Goal: Task Accomplishment & Management: Use online tool/utility

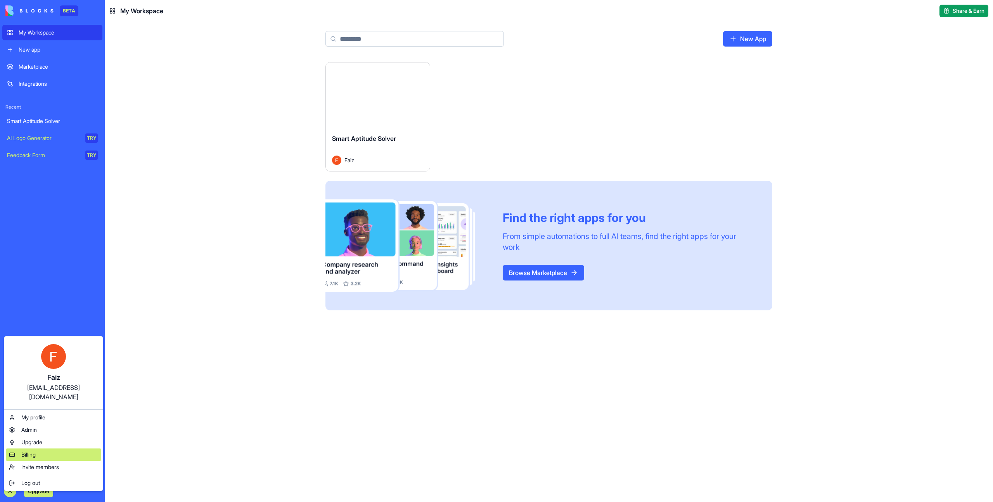
click at [34, 451] on span "Billing" at bounding box center [28, 455] width 14 height 8
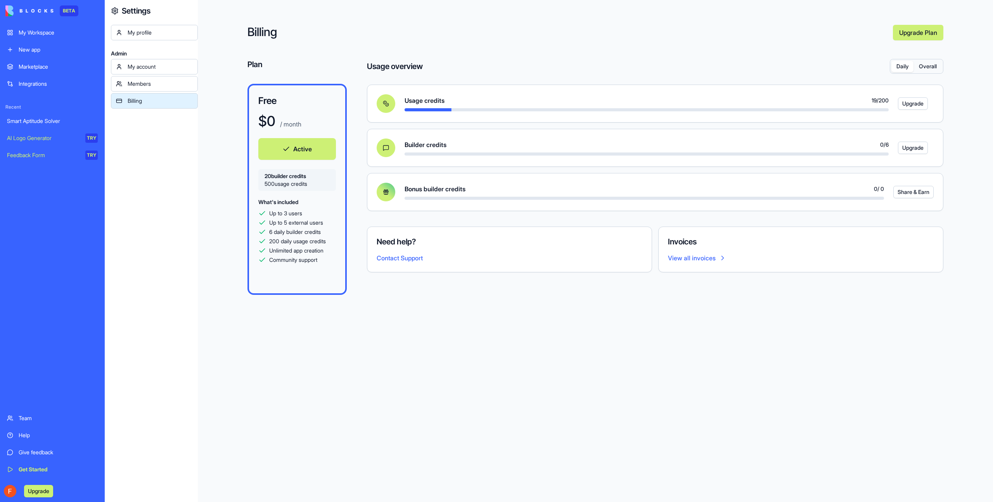
click at [933, 66] on button "Overall" at bounding box center [927, 66] width 28 height 11
click at [902, 67] on button "Daily" at bounding box center [902, 66] width 22 height 11
click at [936, 68] on button "Overall" at bounding box center [927, 66] width 28 height 11
click at [897, 69] on button "Daily" at bounding box center [902, 66] width 22 height 11
click at [48, 31] on div "My Workspace" at bounding box center [58, 33] width 79 height 8
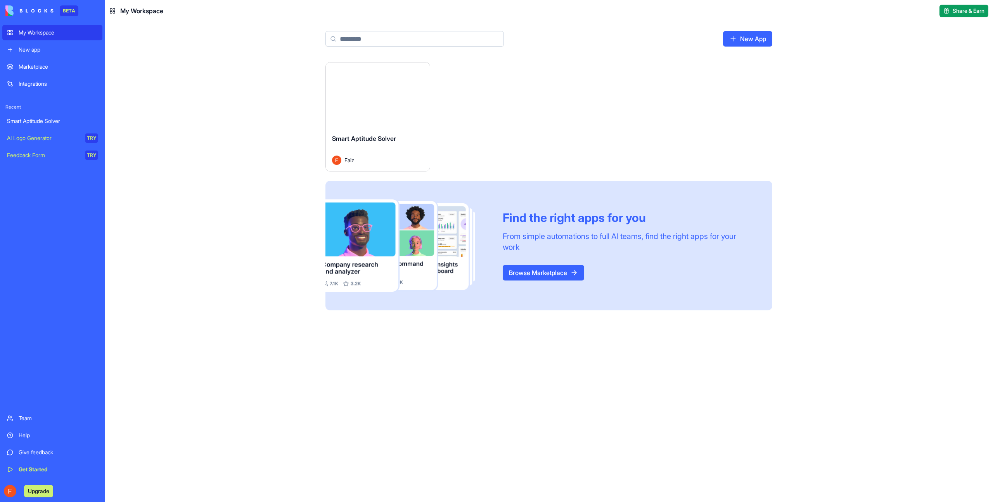
click at [395, 142] on div "Smart Aptitude Solver" at bounding box center [378, 145] width 92 height 22
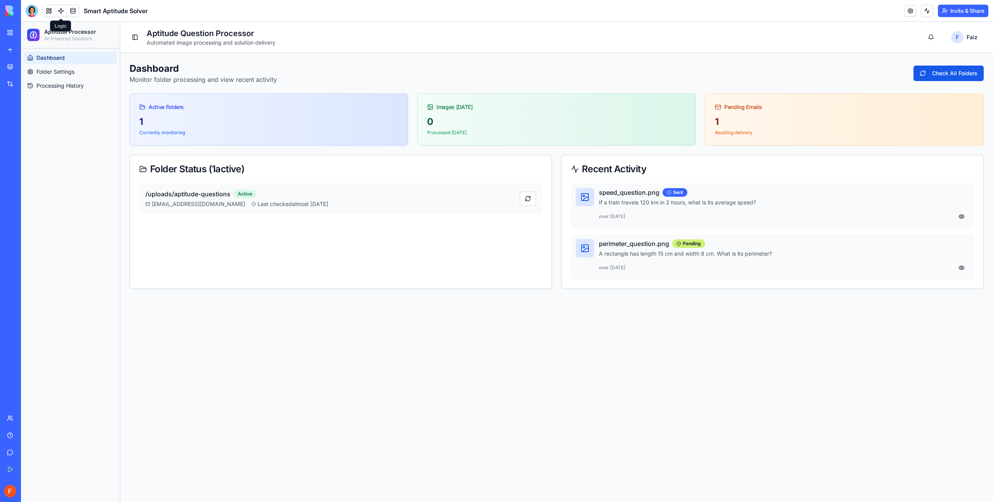
click at [60, 13] on link at bounding box center [61, 11] width 12 height 12
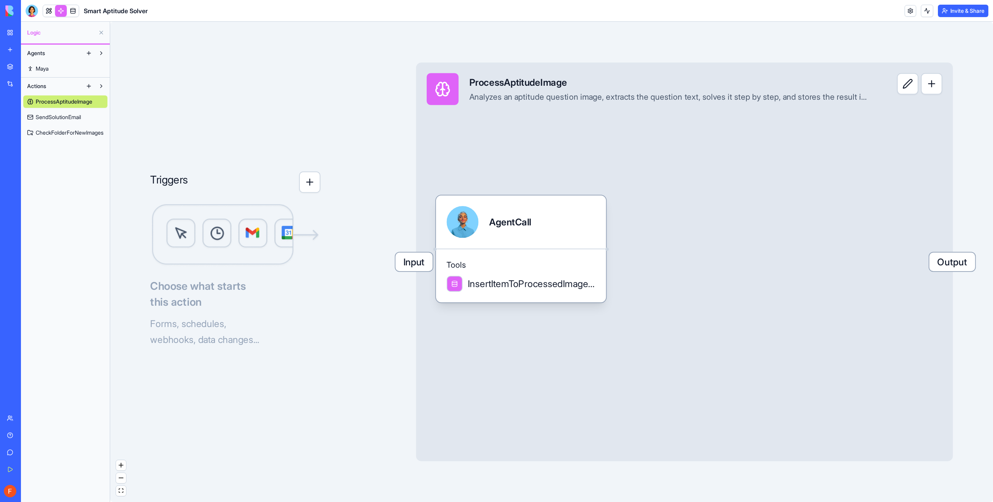
click at [49, 119] on span "SendSolutionEmail" at bounding box center [58, 117] width 45 height 8
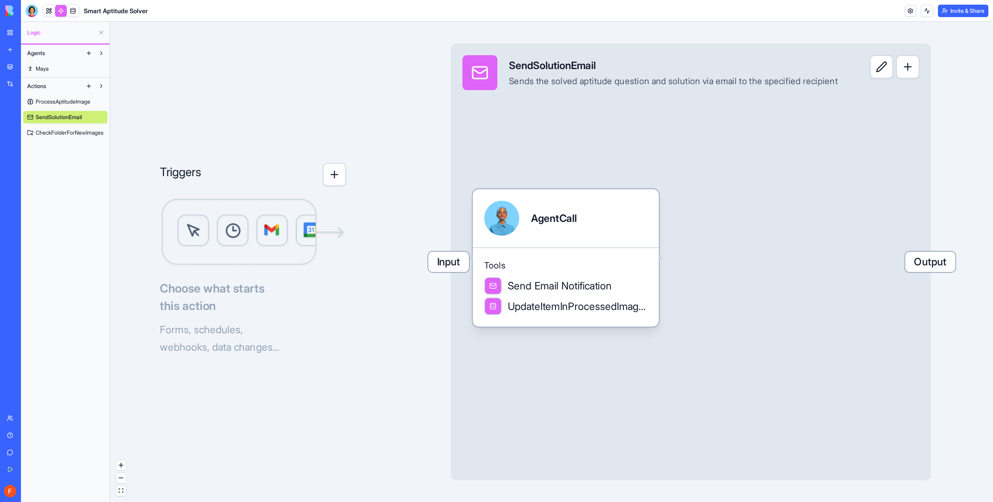
click at [52, 132] on span "CheckFolderForNewImages" at bounding box center [70, 133] width 68 height 8
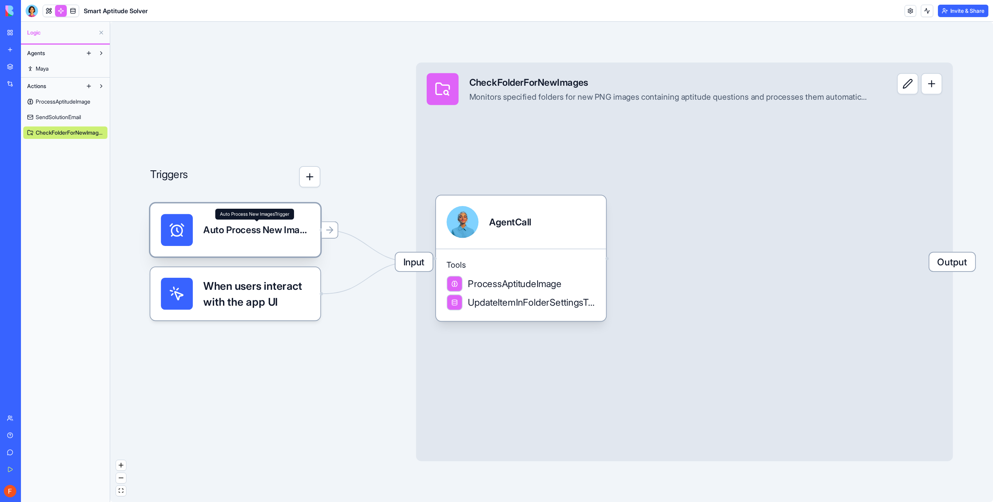
click at [241, 232] on div "Auto Process New ImagesTrigger" at bounding box center [256, 229] width 106 height 13
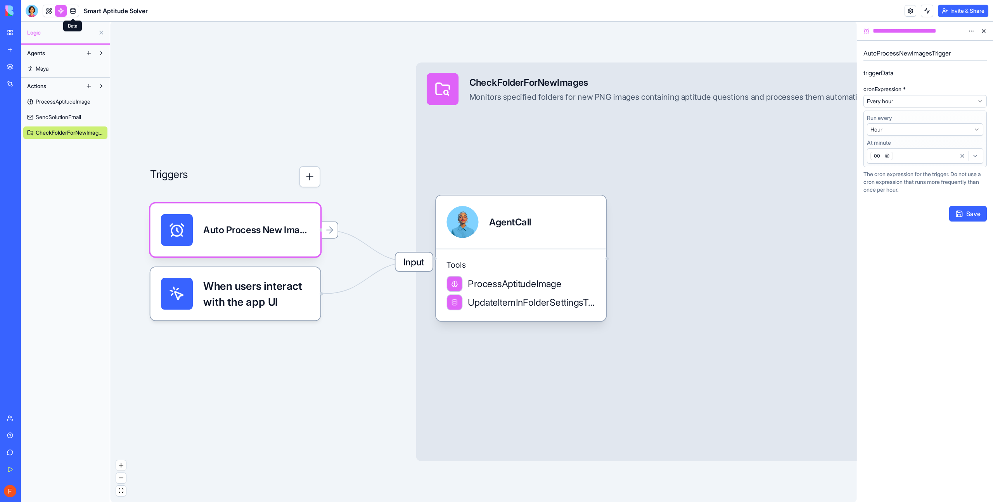
click at [75, 11] on link at bounding box center [73, 11] width 12 height 12
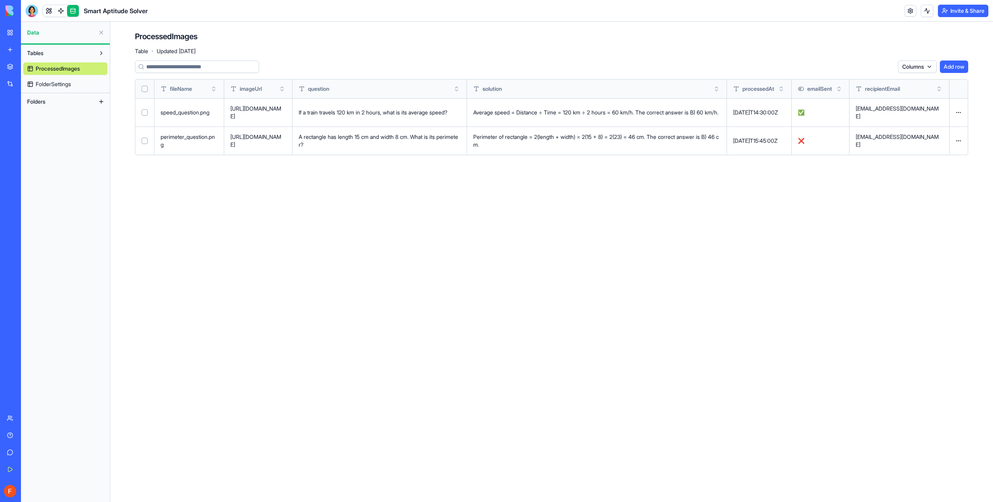
click at [48, 86] on span "FolderSettings" at bounding box center [53, 84] width 35 height 8
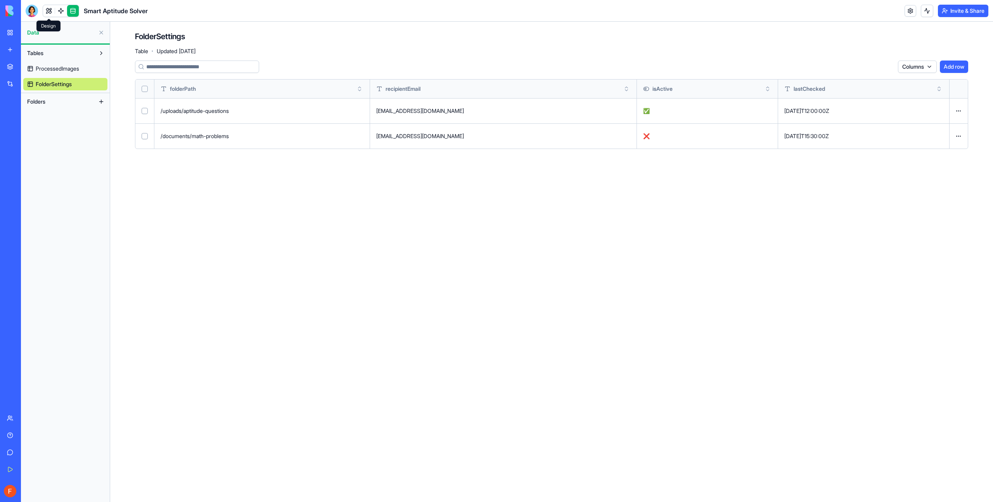
click at [51, 11] on link at bounding box center [49, 11] width 12 height 12
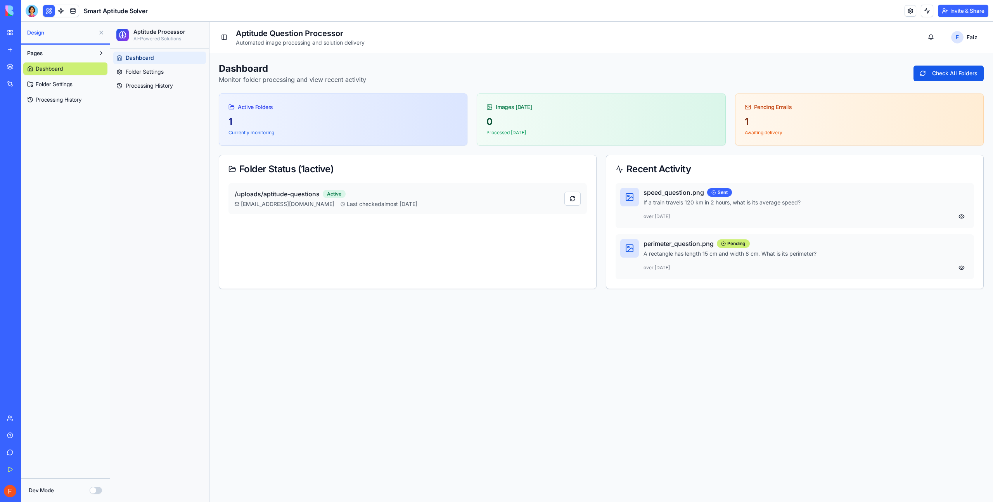
click at [102, 32] on button at bounding box center [101, 32] width 12 height 12
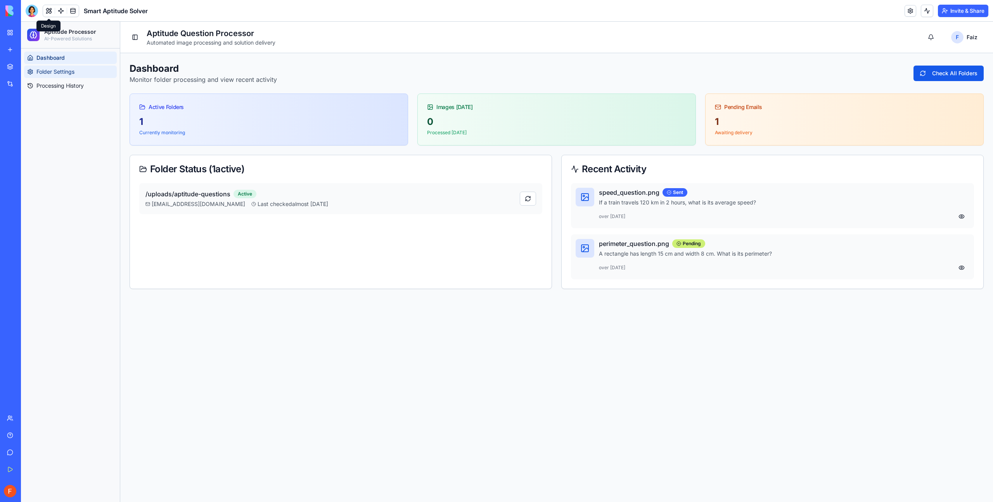
click at [69, 71] on span "Folder Settings" at bounding box center [55, 72] width 38 height 8
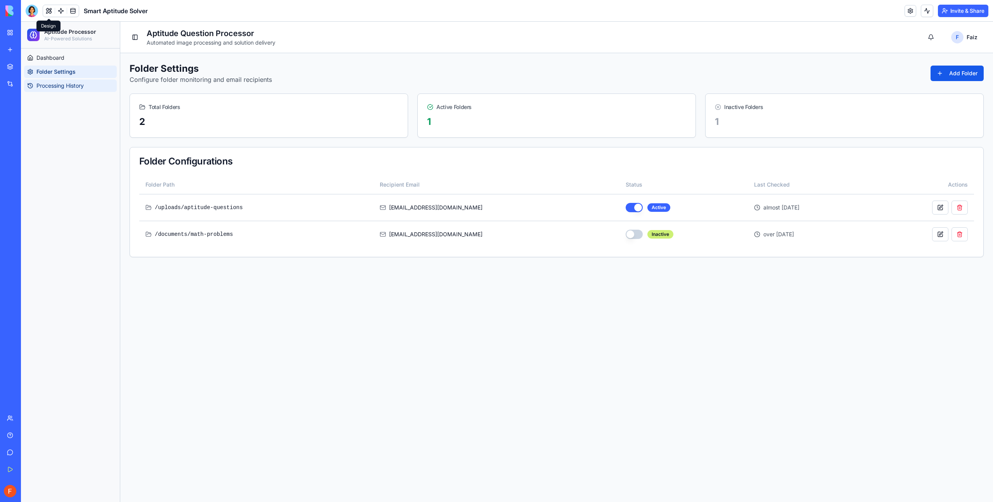
click at [63, 90] on link "Processing History" at bounding box center [70, 85] width 93 height 12
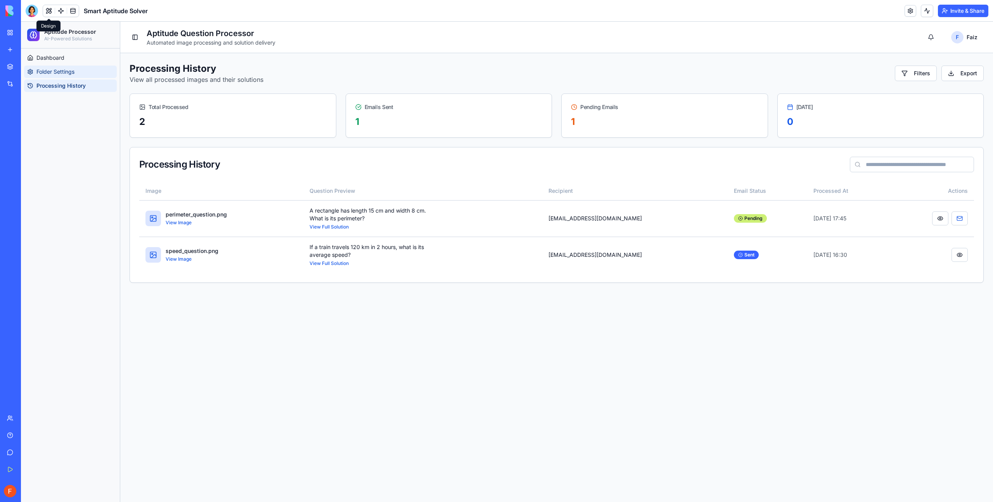
click at [60, 75] on span "Folder Settings" at bounding box center [55, 72] width 38 height 8
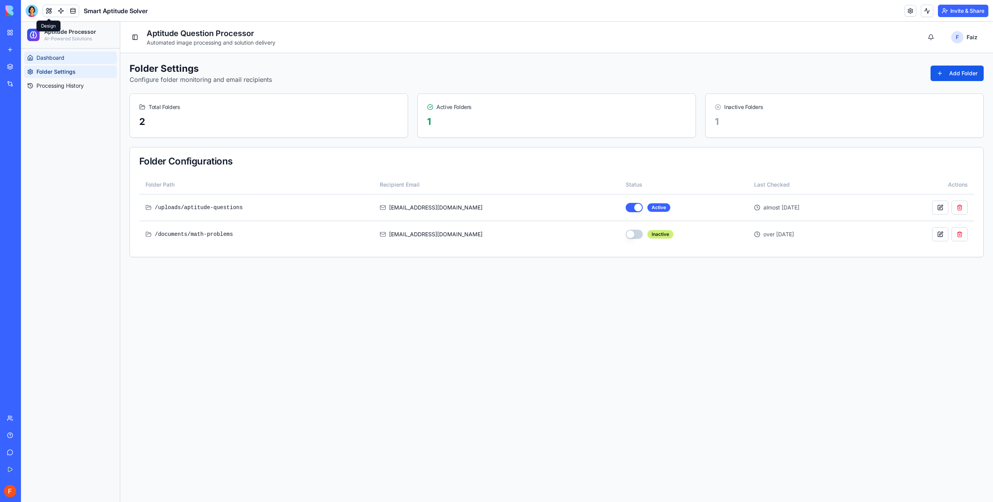
click at [57, 55] on span "Dashboard" at bounding box center [50, 58] width 28 height 8
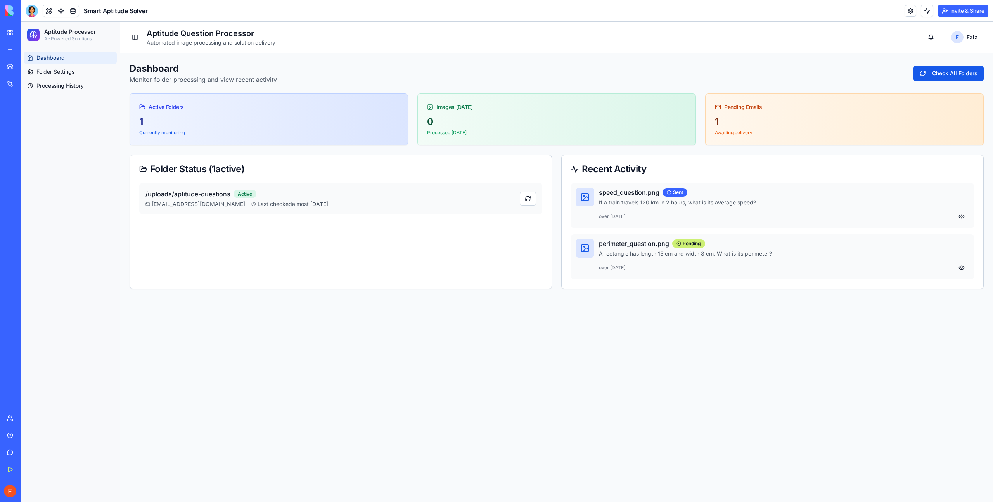
click at [515, 319] on main "Toggle Sidebar Aptitude Question Processor Automated image processing and solut…" at bounding box center [556, 262] width 872 height 480
click at [72, 66] on link "Folder Settings" at bounding box center [70, 72] width 93 height 12
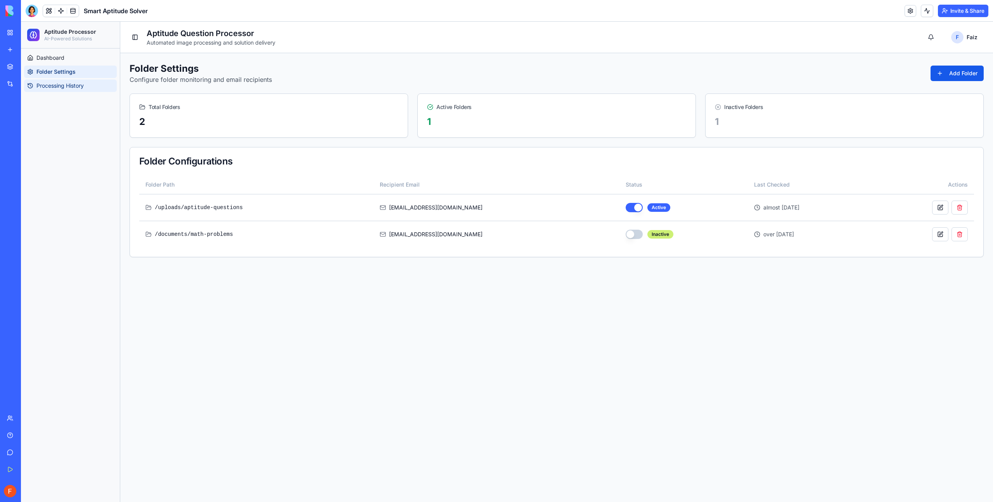
click at [68, 82] on span "Processing History" at bounding box center [59, 86] width 47 height 8
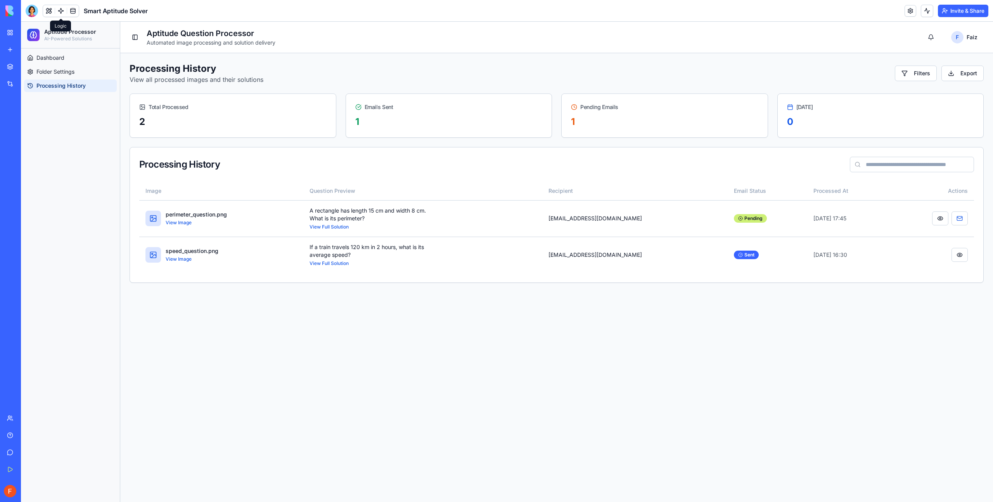
click at [62, 13] on link at bounding box center [61, 11] width 12 height 12
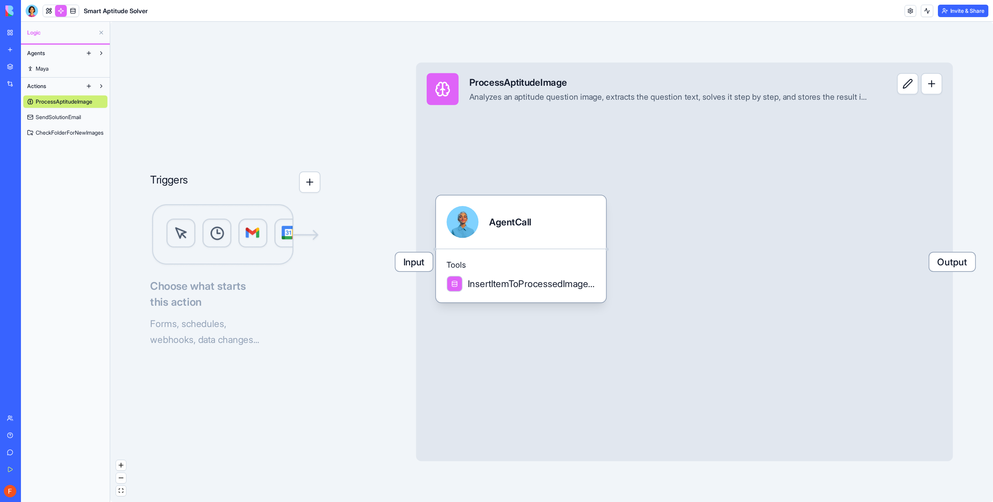
click at [59, 120] on span "SendSolutionEmail" at bounding box center [58, 117] width 45 height 8
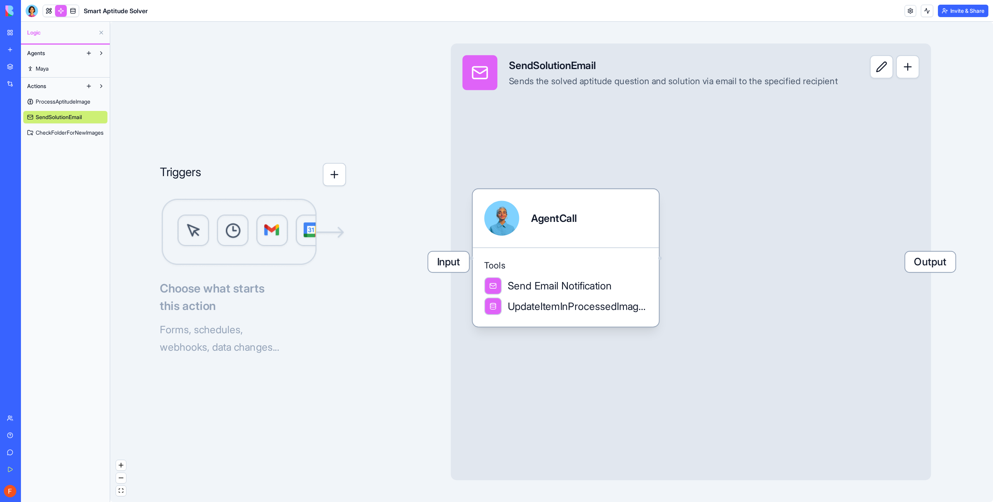
click at [62, 102] on span "ProcessAptitudeImage" at bounding box center [63, 102] width 55 height 8
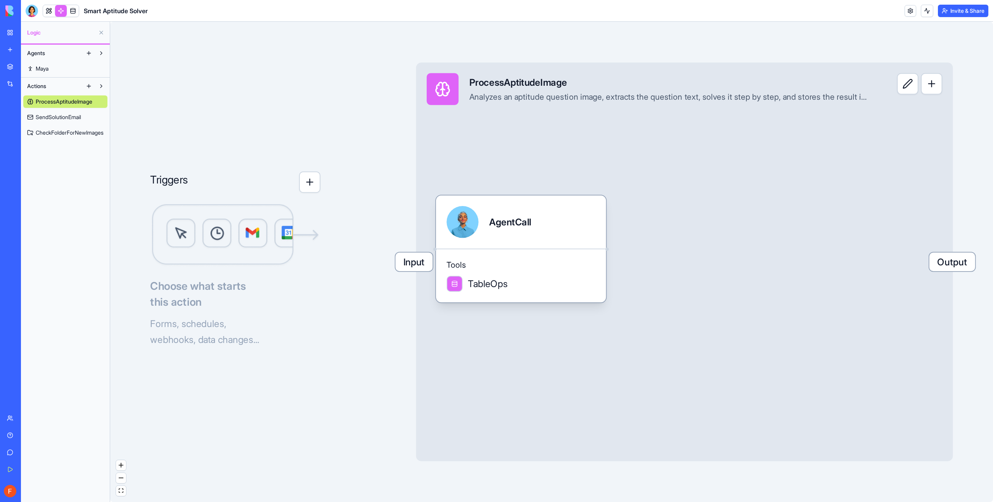
click at [62, 133] on span "CheckFolderForNewImages" at bounding box center [70, 133] width 68 height 8
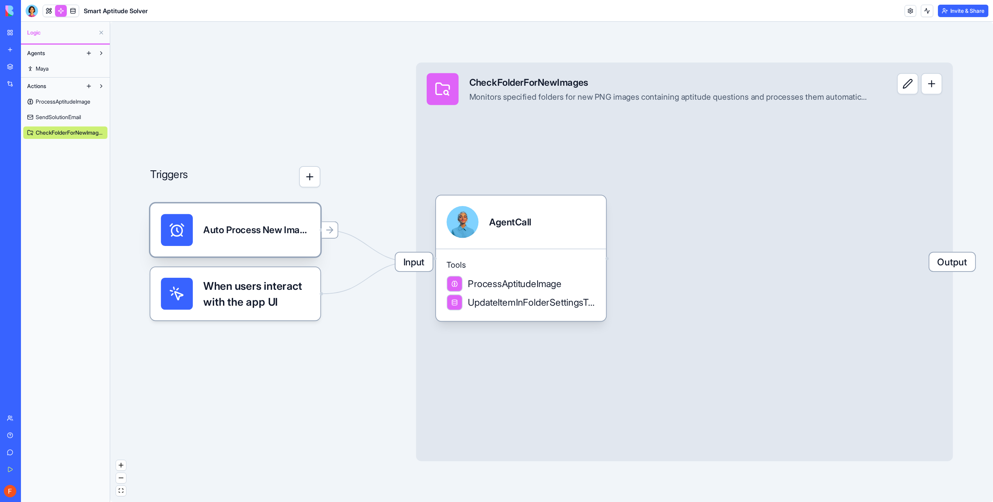
click at [240, 250] on div "Auto Process New ImagesTrigger" at bounding box center [235, 229] width 170 height 53
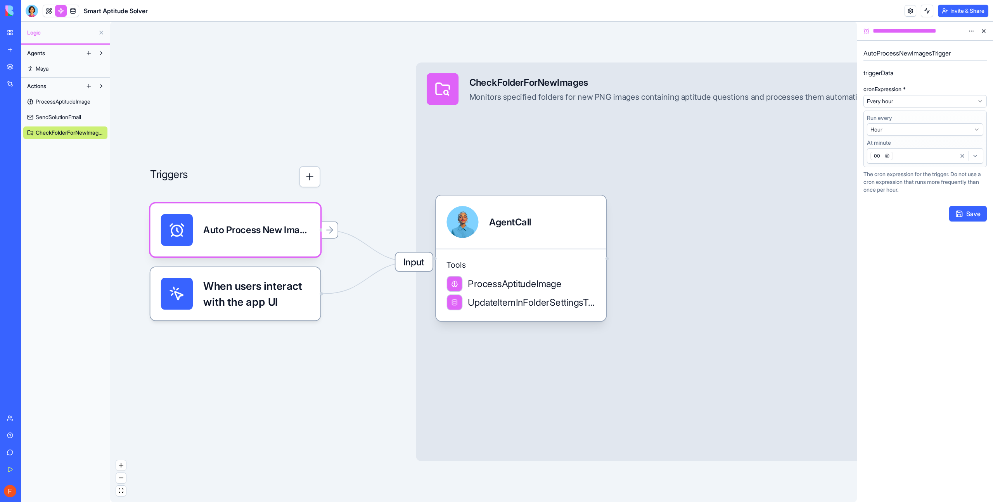
click at [66, 102] on span "ProcessAptitudeImage" at bounding box center [63, 102] width 55 height 8
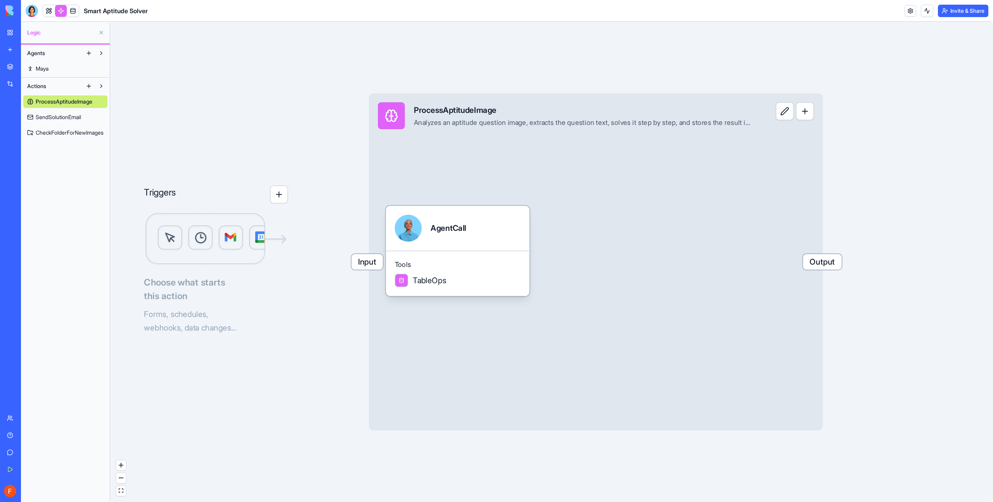
click at [81, 117] on span "SendSolutionEmail" at bounding box center [58, 117] width 45 height 8
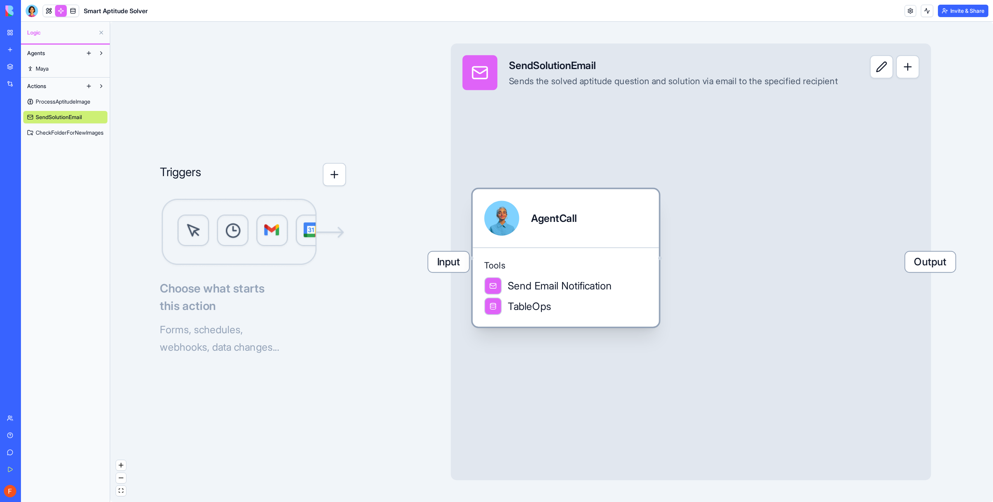
click at [582, 272] on div "Tools Send Email Notification TableOps" at bounding box center [565, 286] width 186 height 79
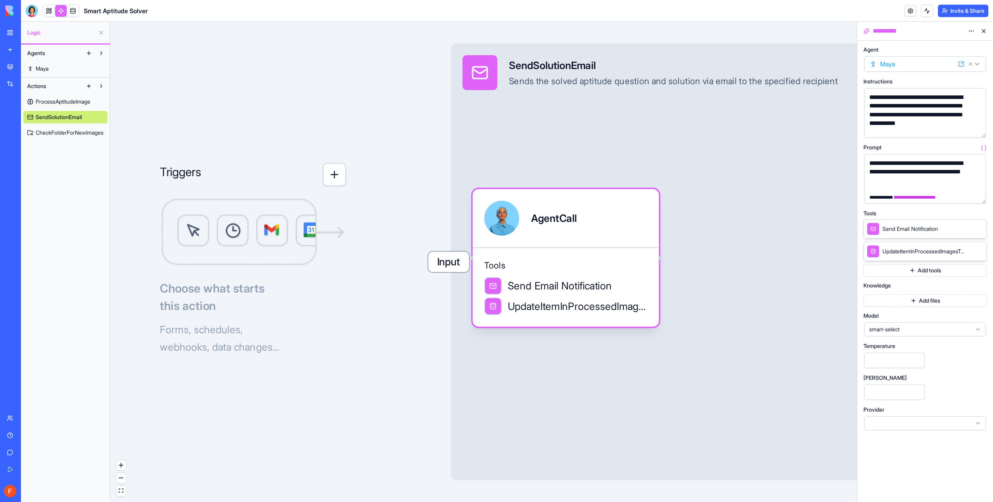
click at [50, 134] on span "CheckFolderForNewImages" at bounding box center [70, 133] width 68 height 8
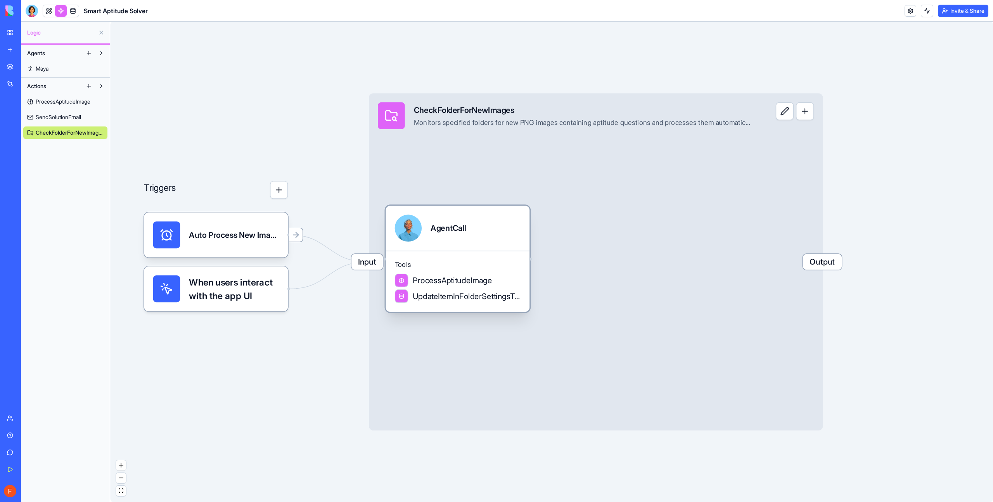
click at [465, 281] on span "ProcessAptitudeImage" at bounding box center [452, 280] width 79 height 11
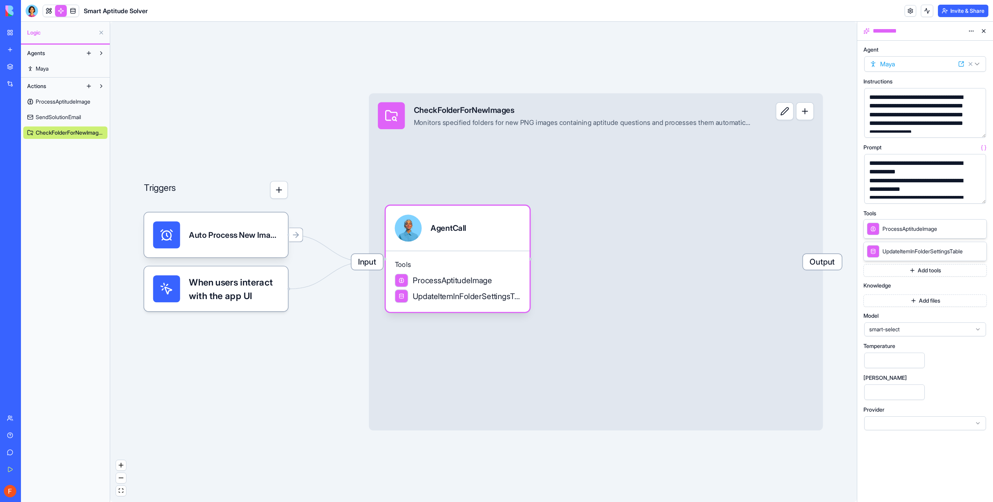
click at [908, 230] on span "ProcessAptitudeImage" at bounding box center [909, 229] width 55 height 8
click at [905, 229] on span "ProcessAptitudeImage" at bounding box center [909, 229] width 55 height 8
click at [968, 228] on icon at bounding box center [969, 228] width 6 height 6
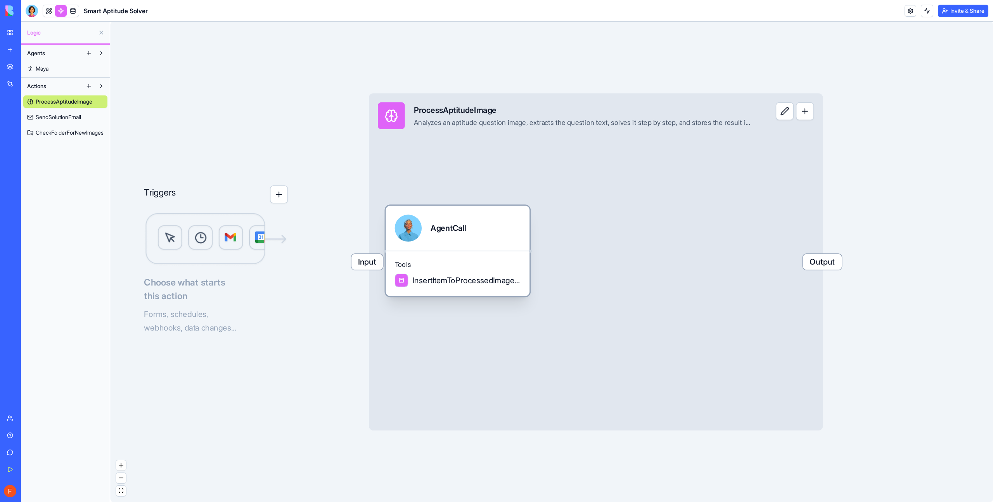
click at [442, 276] on span "InsertItemToProcessedImagesTable" at bounding box center [467, 280] width 108 height 11
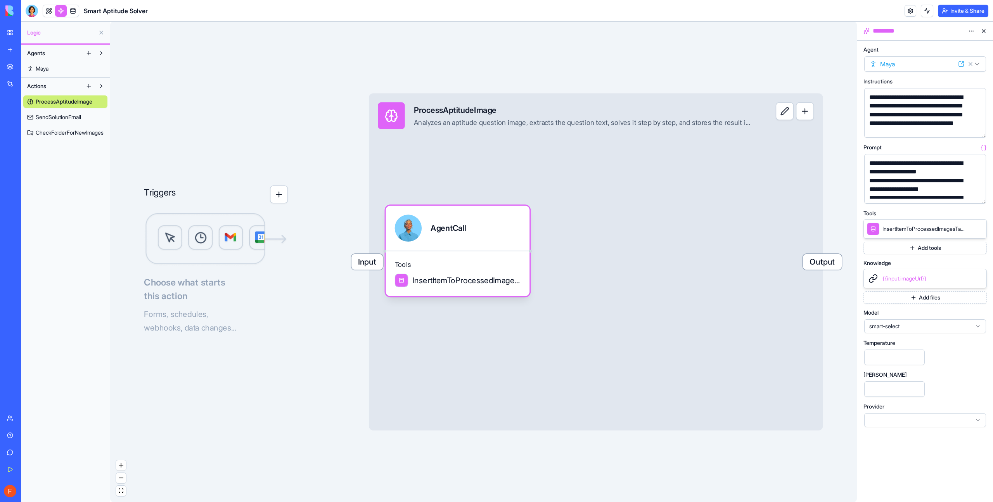
click at [52, 116] on span "SendSolutionEmail" at bounding box center [58, 117] width 45 height 8
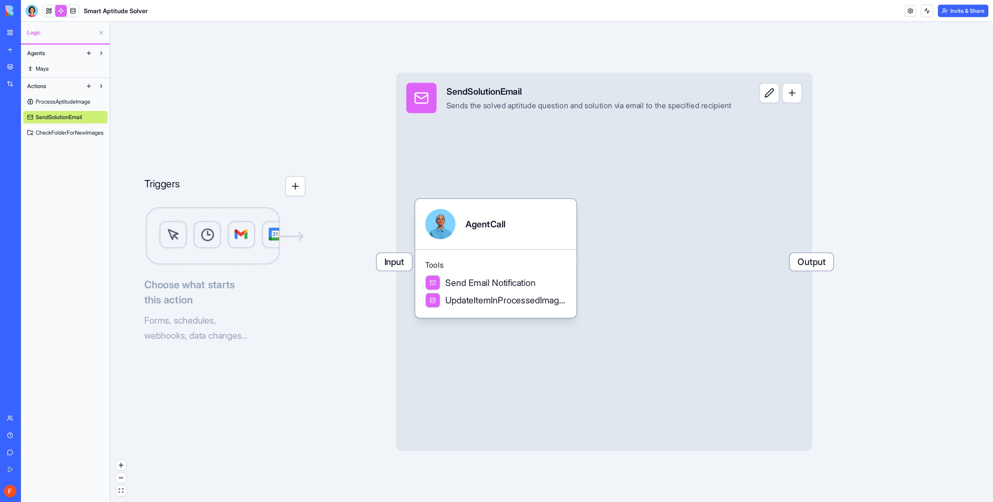
click at [50, 131] on span "CheckFolderForNewImages" at bounding box center [70, 133] width 68 height 8
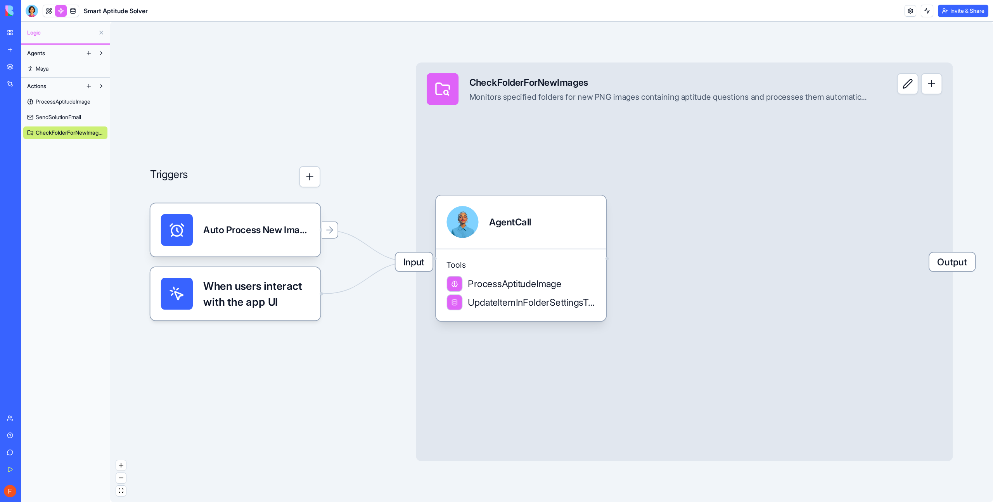
click at [50, 115] on span "SendSolutionEmail" at bounding box center [58, 117] width 45 height 8
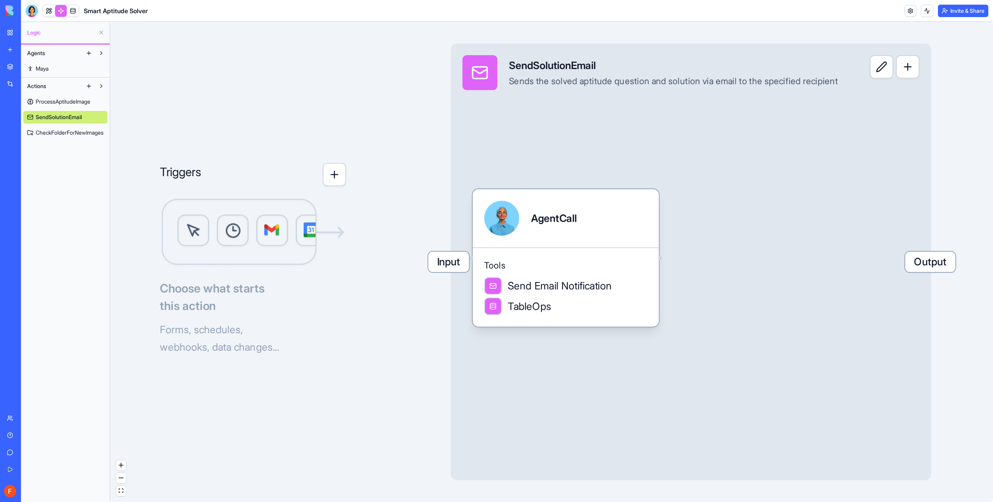
click at [52, 105] on link "ProcessAptitudeImage" at bounding box center [65, 101] width 84 height 12
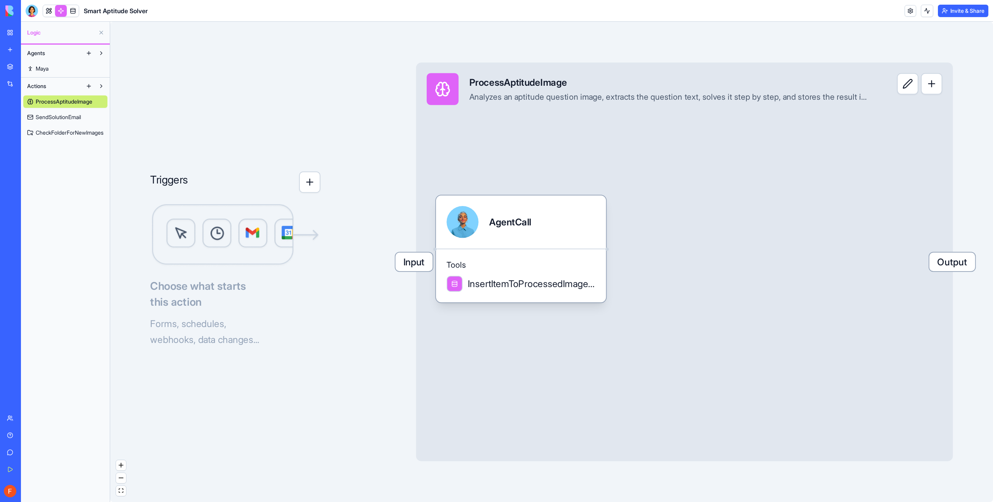
click at [54, 121] on link "SendSolutionEmail" at bounding box center [65, 117] width 84 height 12
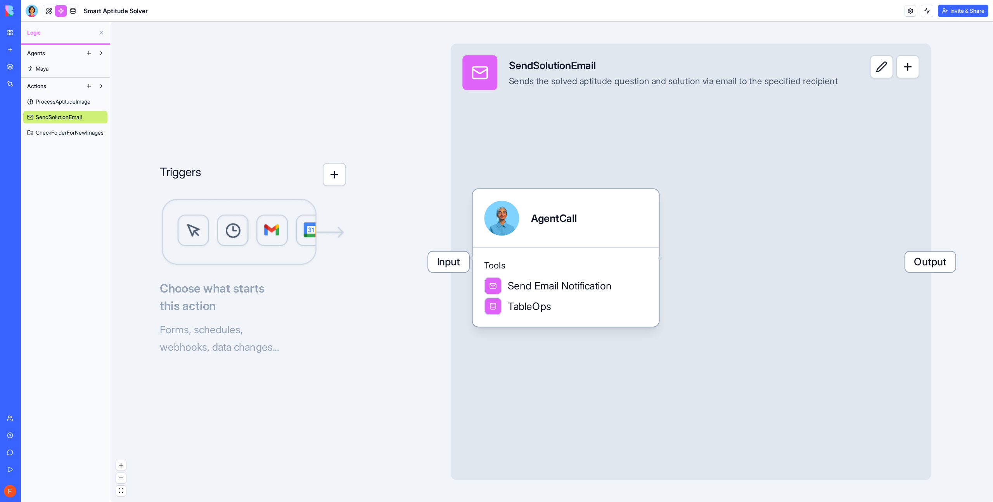
click at [56, 132] on span "CheckFolderForNewImages" at bounding box center [70, 133] width 68 height 8
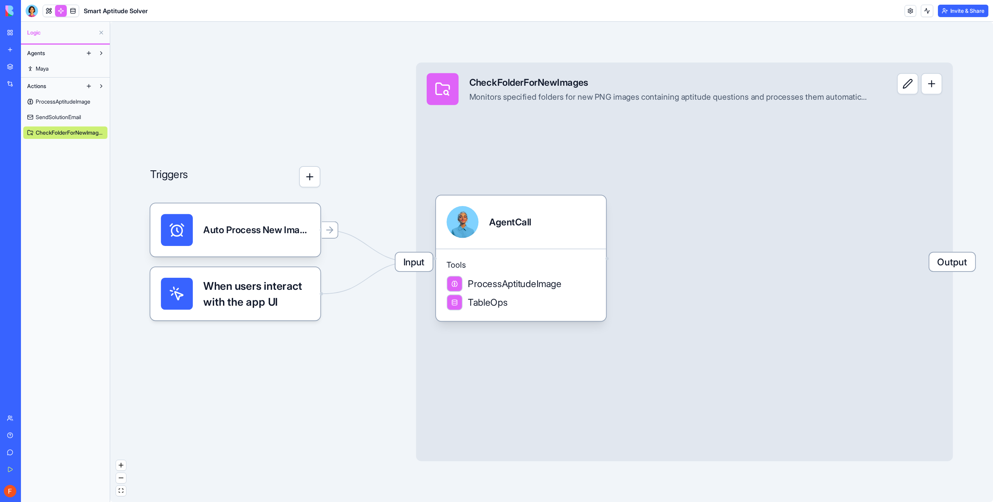
click at [57, 100] on span "ProcessAptitudeImage" at bounding box center [63, 102] width 55 height 8
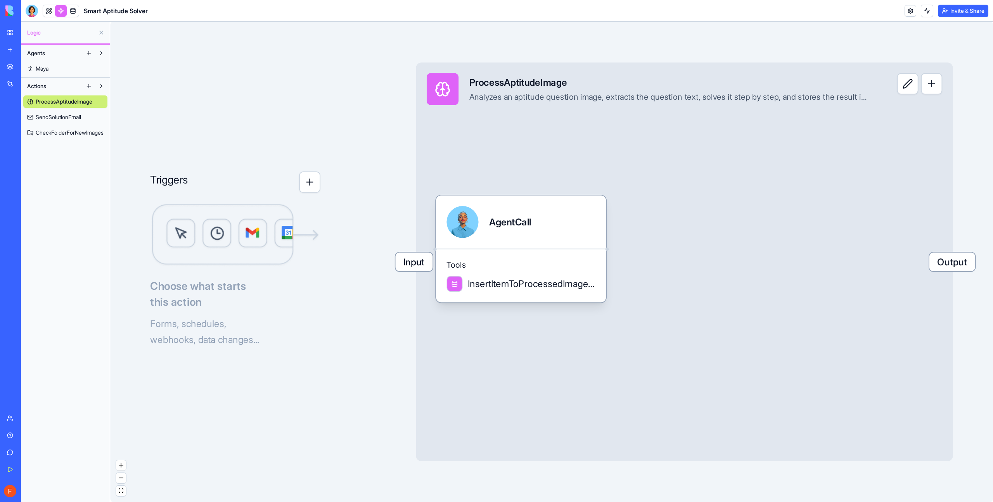
click at [53, 114] on span "SendSolutionEmail" at bounding box center [58, 117] width 45 height 8
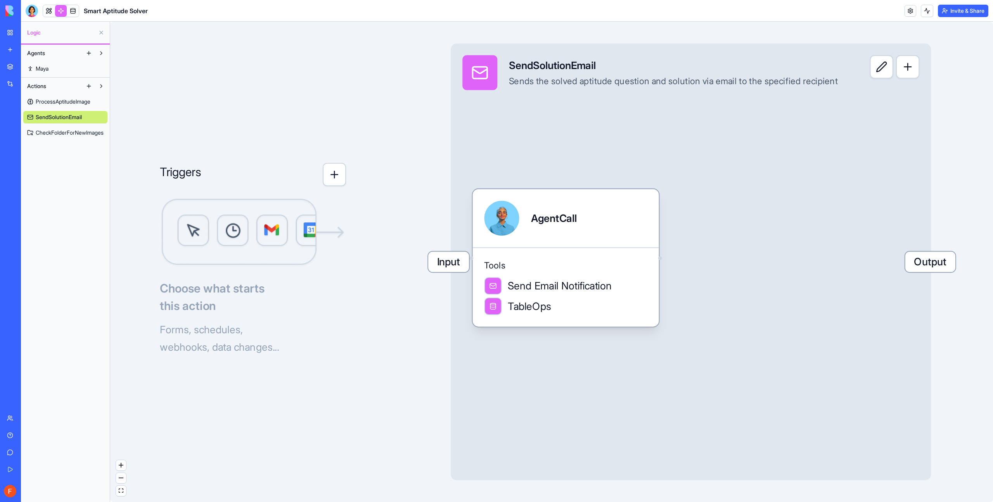
click at [54, 129] on span "CheckFolderForNewImages" at bounding box center [70, 133] width 68 height 8
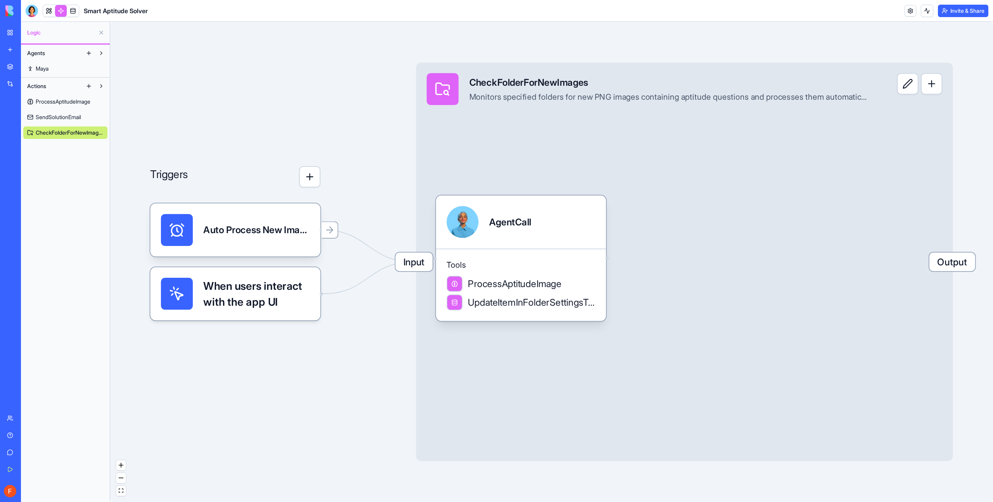
click at [58, 102] on span "ProcessAptitudeImage" at bounding box center [63, 102] width 55 height 8
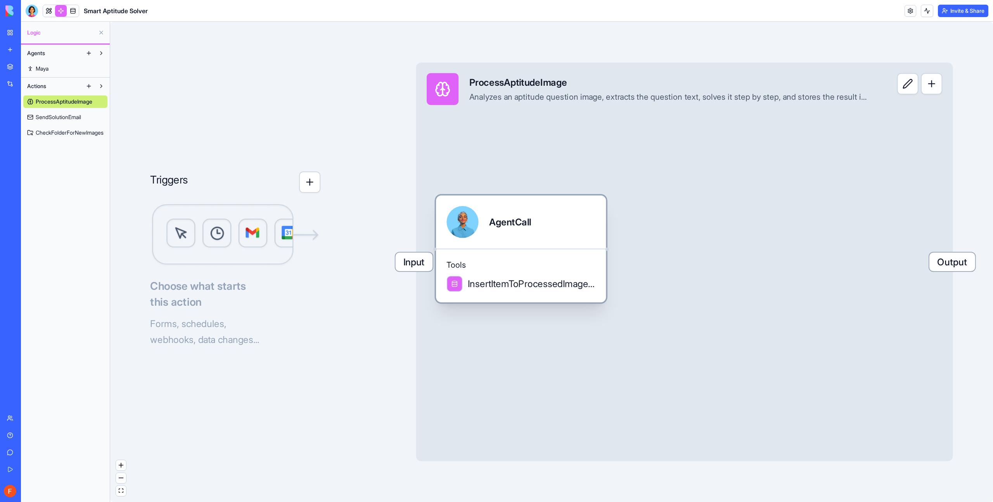
click at [544, 284] on span "InsertItemToProcessedImagesTable" at bounding box center [532, 283] width 128 height 13
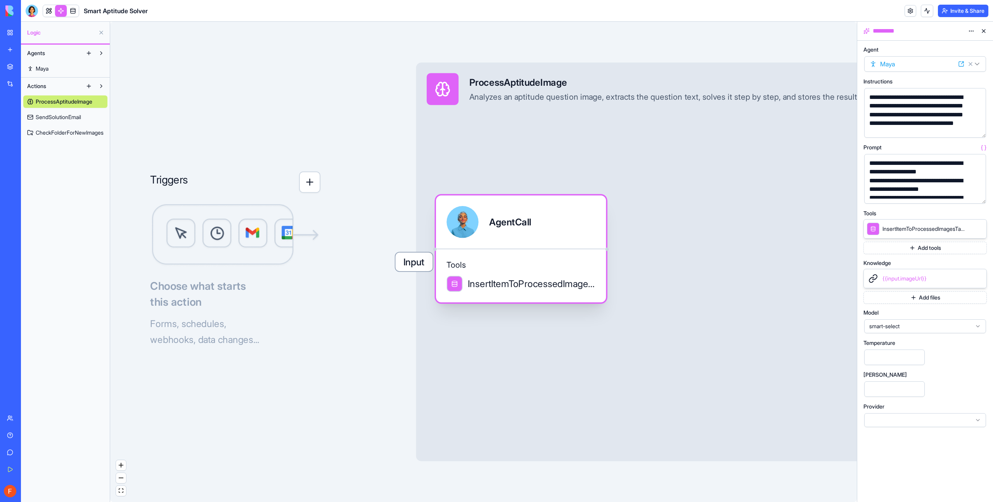
click at [529, 286] on span "InsertItemToProcessedImagesTable" at bounding box center [532, 283] width 128 height 13
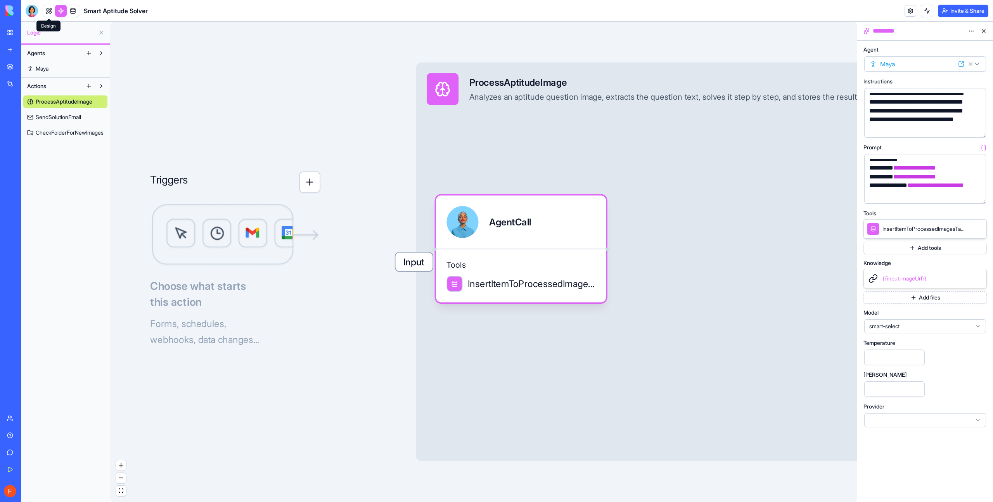
click at [51, 10] on link at bounding box center [49, 11] width 12 height 12
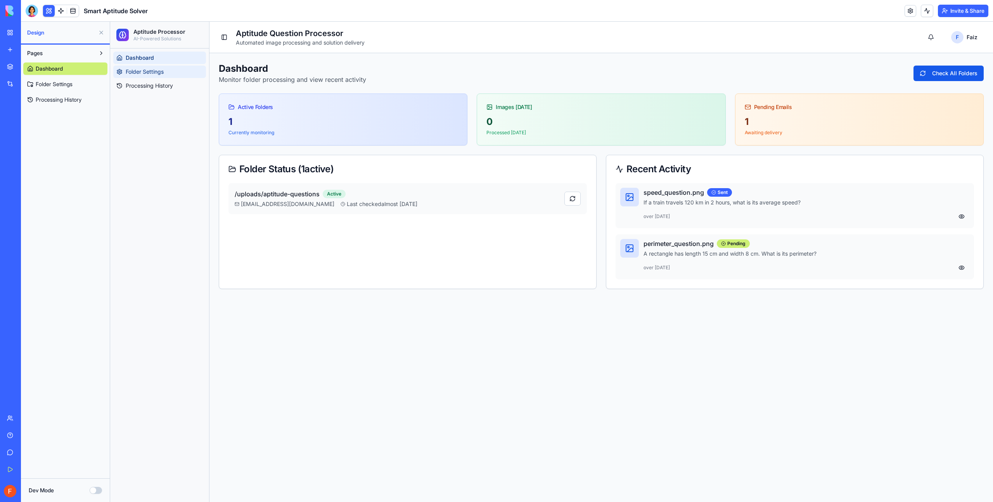
click at [157, 73] on span "Folder Settings" at bounding box center [145, 72] width 38 height 8
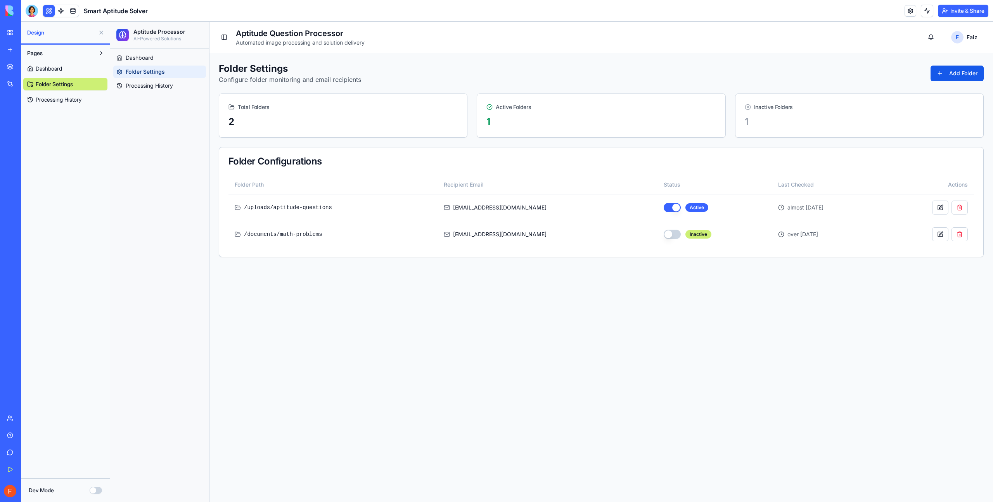
click at [87, 102] on link "Processing History" at bounding box center [65, 99] width 84 height 12
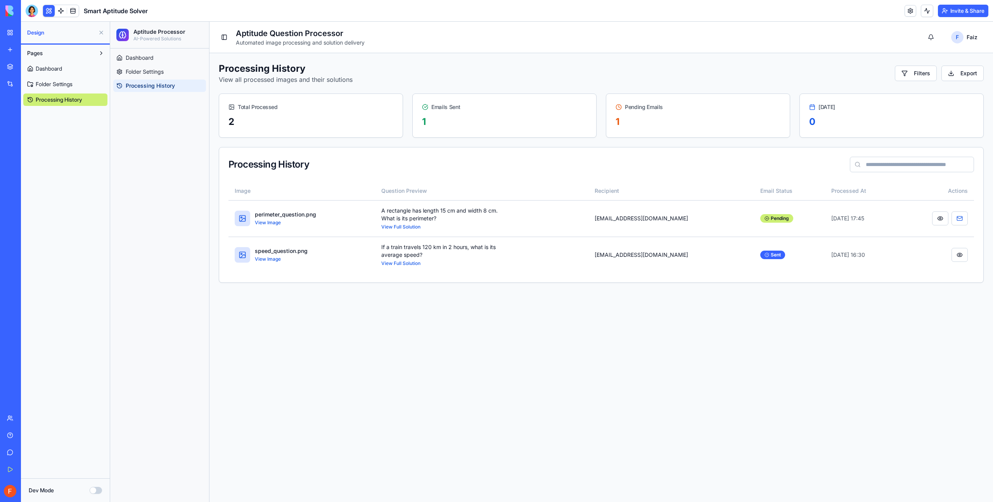
click at [69, 67] on link "Dashboard" at bounding box center [65, 68] width 84 height 12
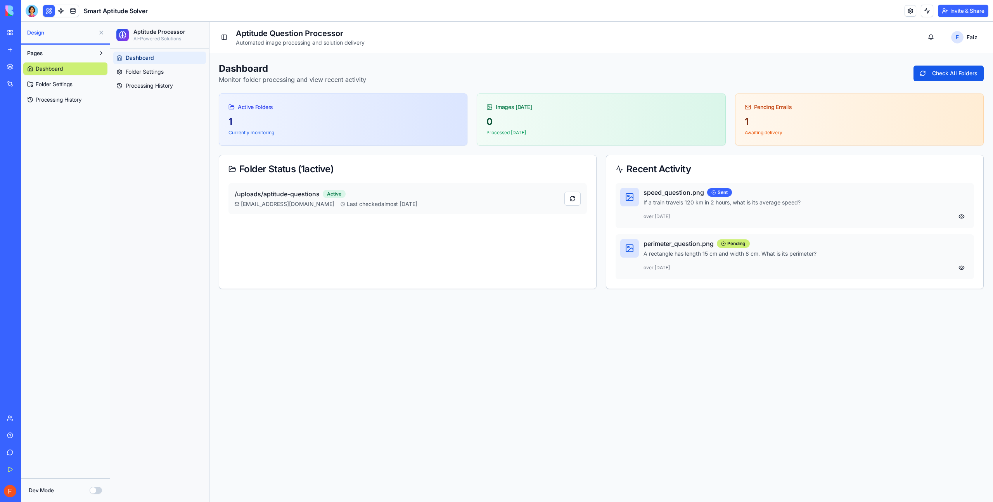
click at [527, 340] on main "Toggle Sidebar Aptitude Question Processor Automated image processing and solut…" at bounding box center [600, 262] width 783 height 480
click at [63, 12] on link at bounding box center [61, 11] width 12 height 12
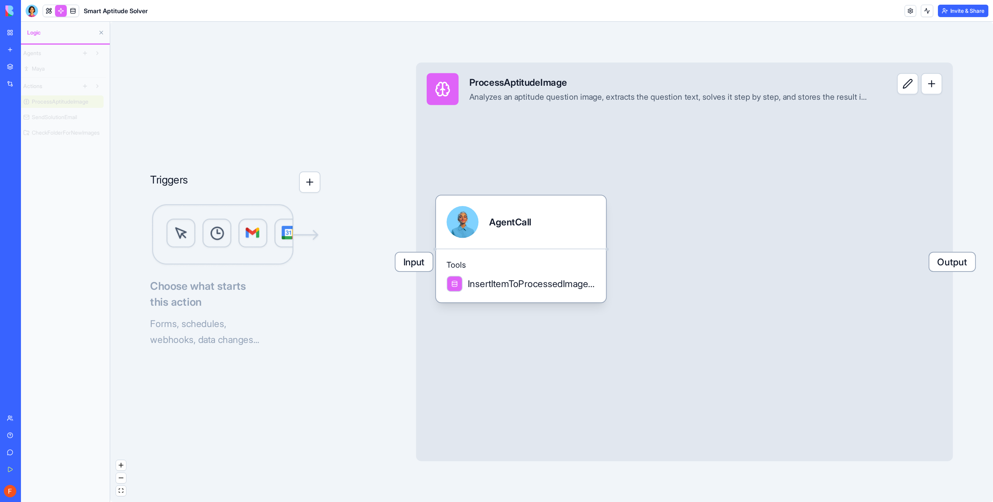
click at [64, 120] on span "SendSolutionEmail" at bounding box center [58, 117] width 45 height 8
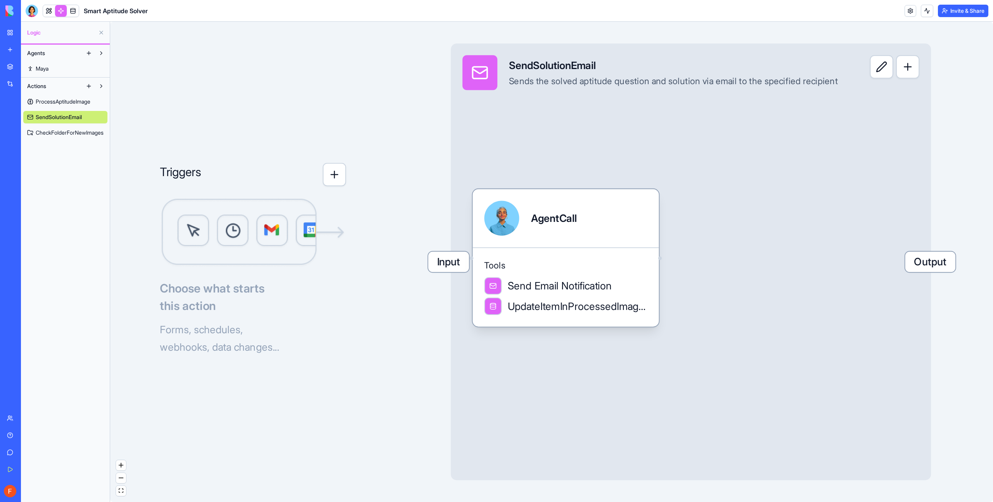
click at [60, 133] on span "CheckFolderForNewImages" at bounding box center [70, 133] width 68 height 8
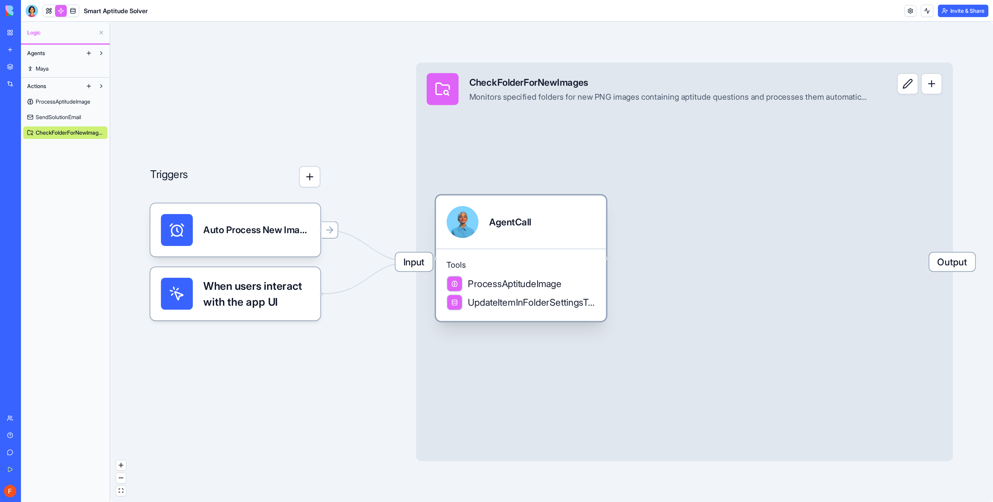
click at [517, 283] on span "ProcessAptitudeImage" at bounding box center [515, 283] width 94 height 13
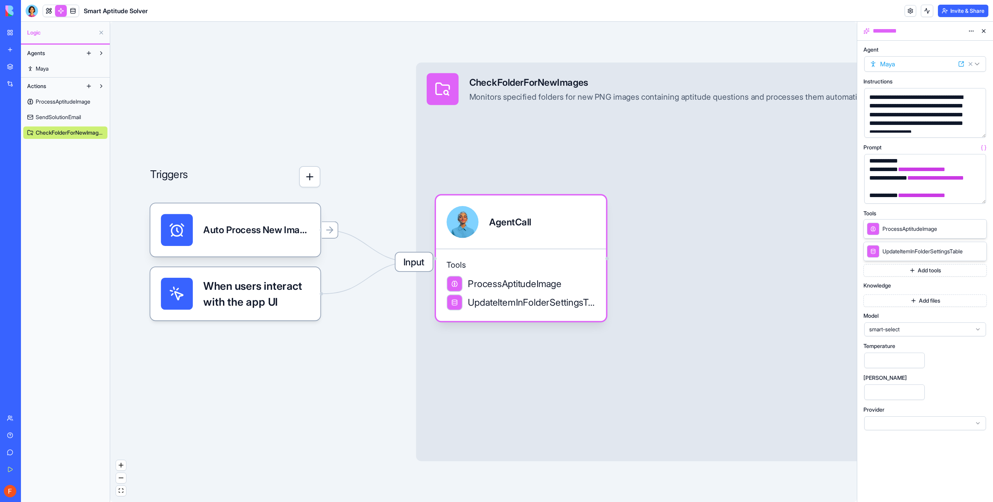
scroll to position [186, 0]
click at [71, 104] on span "ProcessAptitudeImage" at bounding box center [63, 102] width 55 height 8
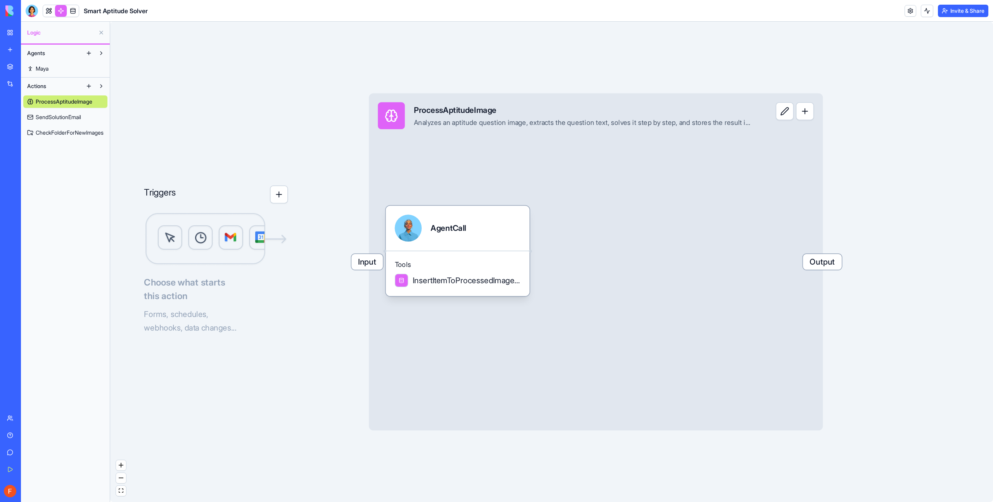
click at [366, 267] on span "Input" at bounding box center [366, 262] width 31 height 16
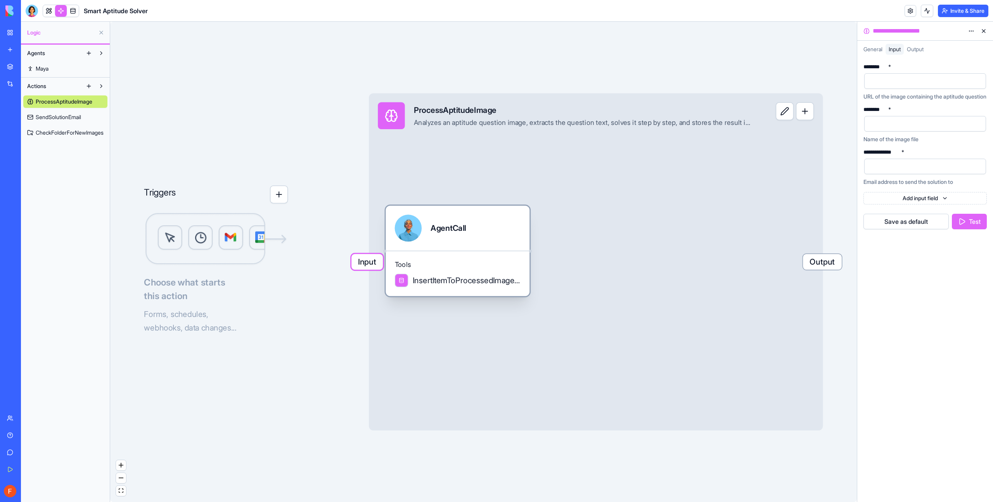
click at [475, 269] on div "Tools InsertItemToProcessedImagesTable" at bounding box center [457, 272] width 144 height 45
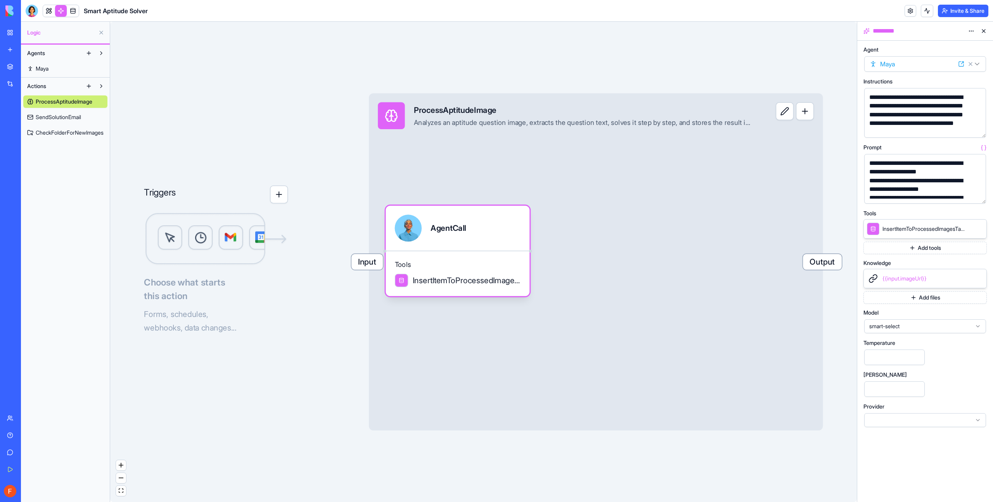
click at [913, 231] on span "InsertItemToProcessedImagesTable" at bounding box center [923, 229] width 82 height 8
drag, startPoint x: 855, startPoint y: 208, endPoint x: 795, endPoint y: 209, distance: 59.7
click at [795, 209] on div "Triggers Choose what starts this action Forms, schedules, webhooks, data change…" at bounding box center [483, 262] width 746 height 480
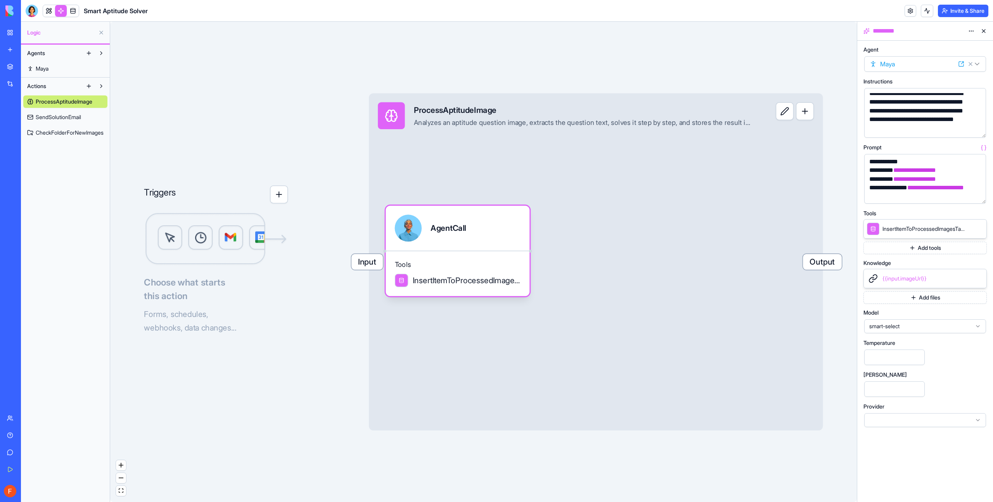
scroll to position [178, 0]
click at [52, 121] on link "SendSolutionEmail" at bounding box center [65, 117] width 84 height 12
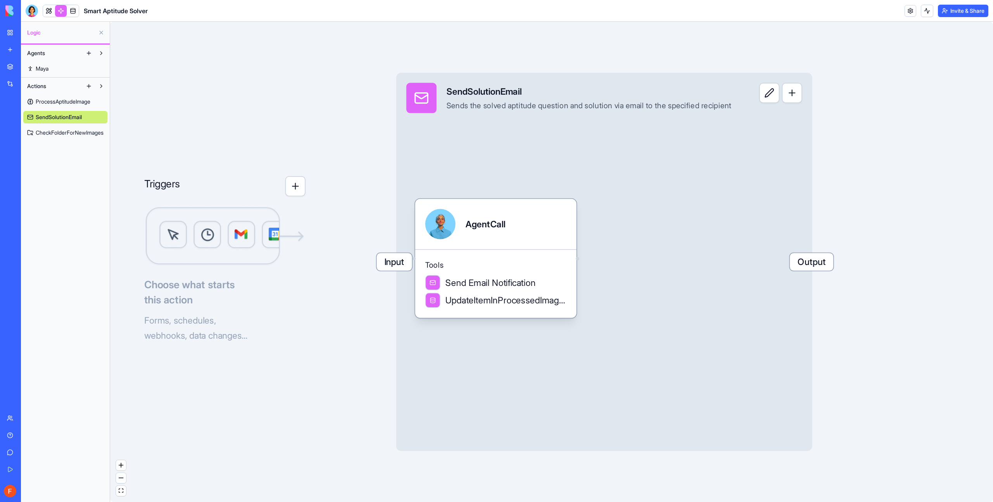
click at [53, 131] on span "CheckFolderForNewImages" at bounding box center [70, 133] width 68 height 8
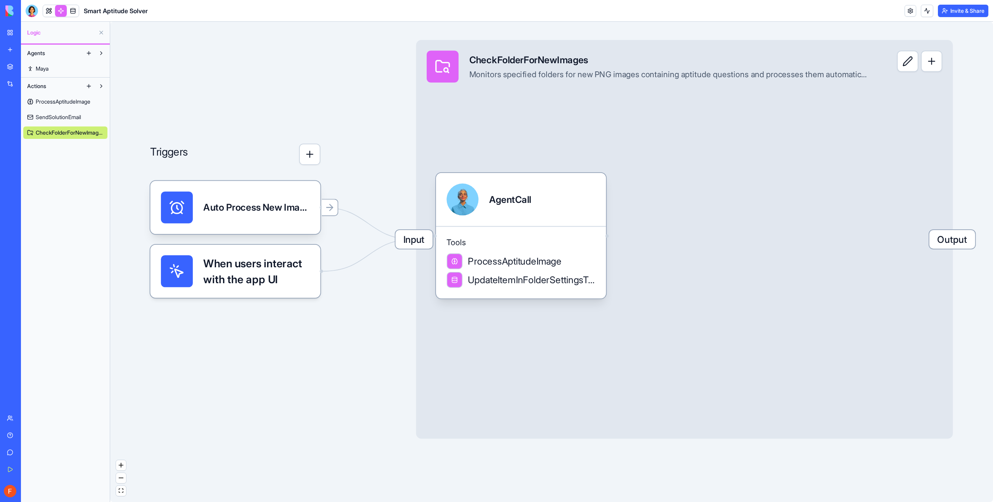
click at [962, 242] on span "Output" at bounding box center [952, 239] width 46 height 19
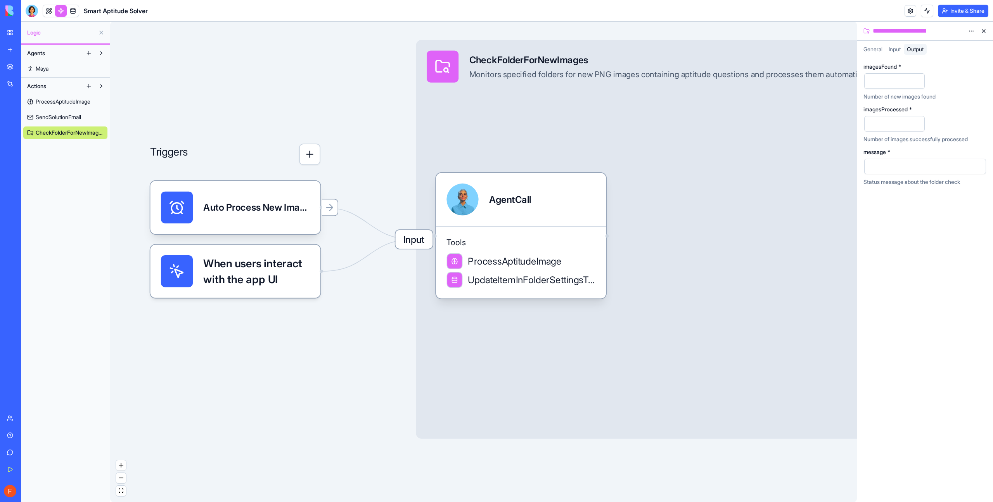
click at [982, 34] on button at bounding box center [983, 31] width 12 height 12
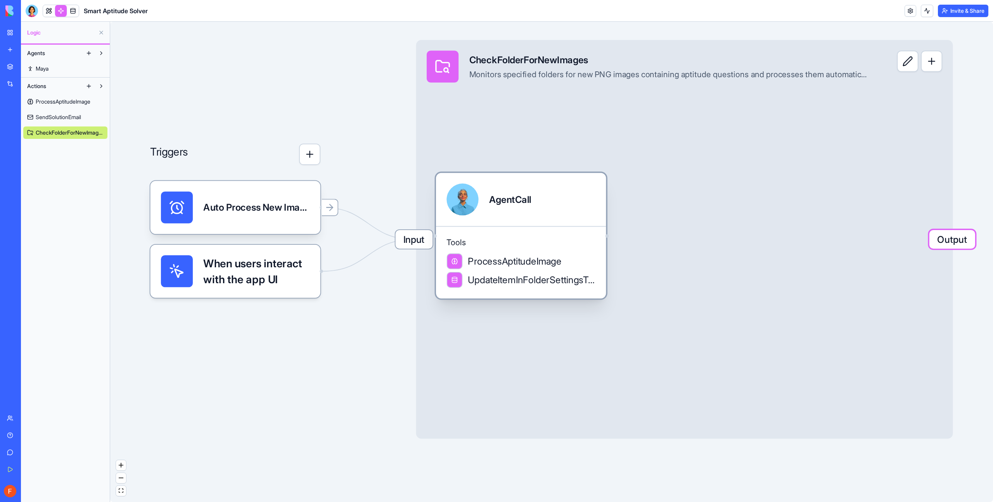
click at [550, 219] on div "AgentCall" at bounding box center [521, 199] width 170 height 53
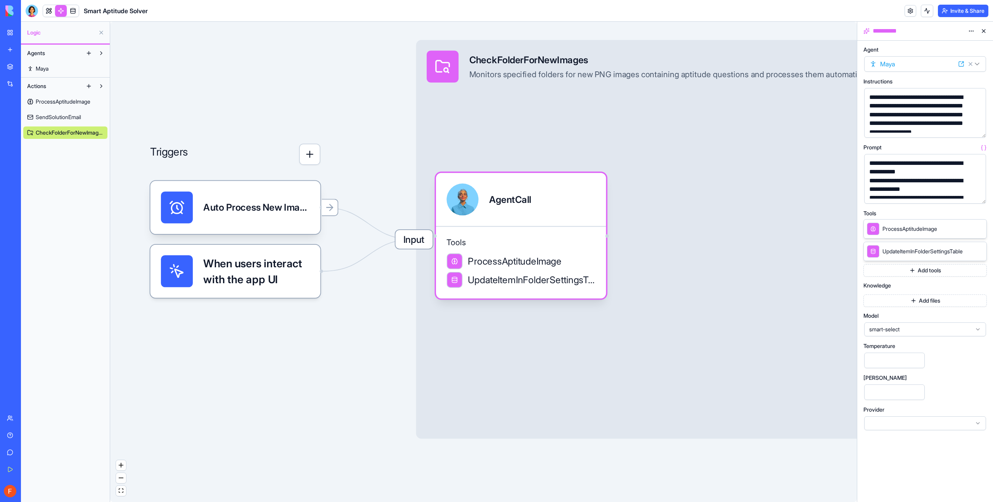
click at [970, 31] on html "**********" at bounding box center [496, 251] width 993 height 502
click at [85, 102] on span "ProcessAptitudeImage" at bounding box center [63, 102] width 55 height 8
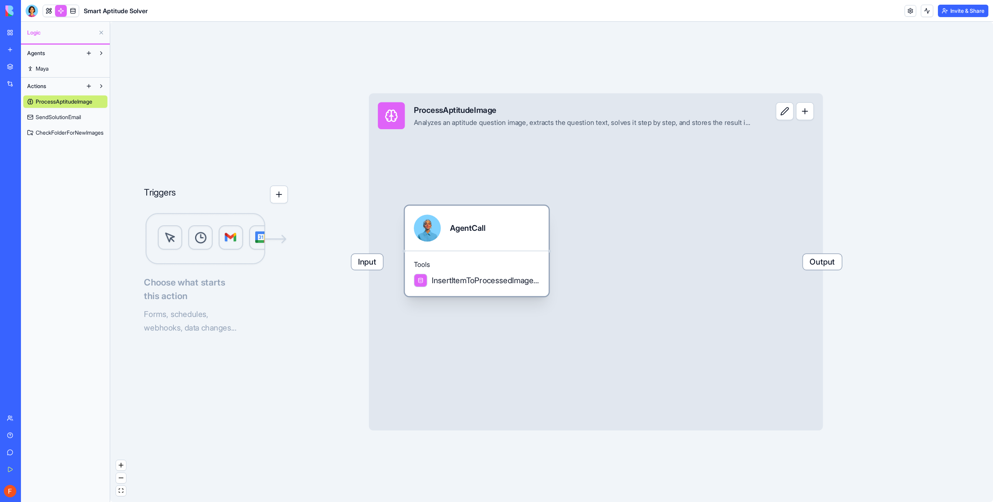
click at [440, 237] on div "AgentCall" at bounding box center [477, 227] width 126 height 27
click at [483, 236] on div "AgentCall" at bounding box center [467, 227] width 35 height 27
